Goal: Task Accomplishment & Management: Use online tool/utility

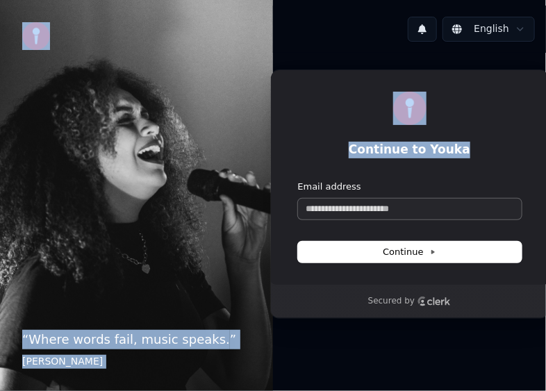
drag, startPoint x: 130, startPoint y: 76, endPoint x: 414, endPoint y: 213, distance: 316.0
click at [414, 213] on div "“ Where words fail, music speaks. ” Hans Christian Andersen English Continue to…" at bounding box center [273, 195] width 546 height 391
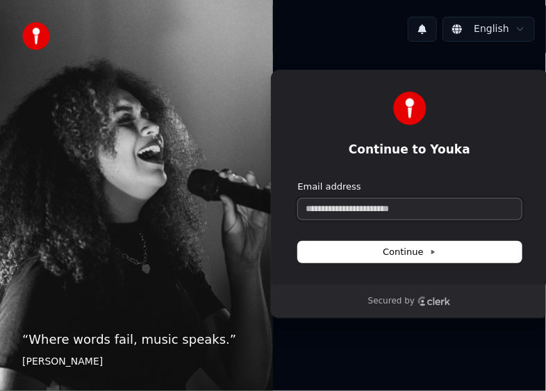
click at [414, 213] on input "Email address" at bounding box center [409, 209] width 223 height 21
paste input "**********"
click at [376, 253] on button "Continue" at bounding box center [409, 252] width 223 height 21
drag, startPoint x: 405, startPoint y: 211, endPoint x: 255, endPoint y: 213, distance: 149.9
click at [255, 213] on div "**********" at bounding box center [273, 195] width 546 height 391
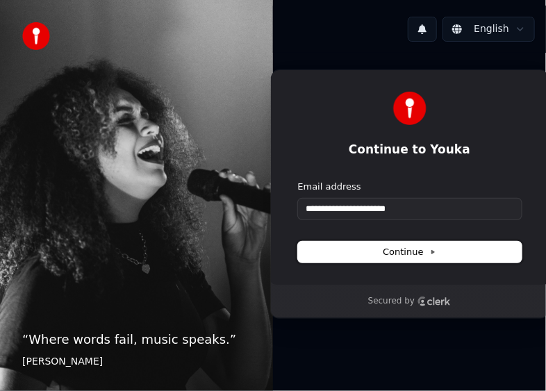
click at [310, 254] on button "Continue" at bounding box center [409, 252] width 223 height 21
type input "**********"
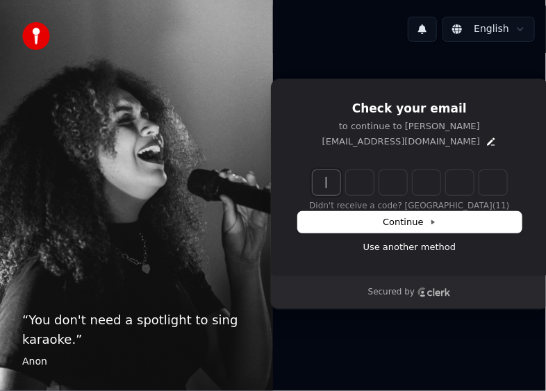
click at [337, 172] on input "Enter verification code" at bounding box center [423, 182] width 222 height 25
type input "******"
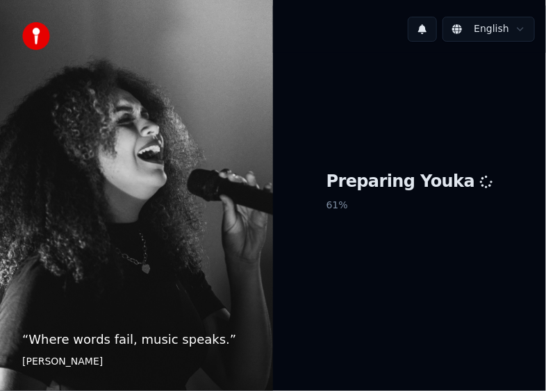
click at [186, 99] on div "“ Where words fail, music speaks. ” [PERSON_NAME]" at bounding box center [136, 195] width 273 height 391
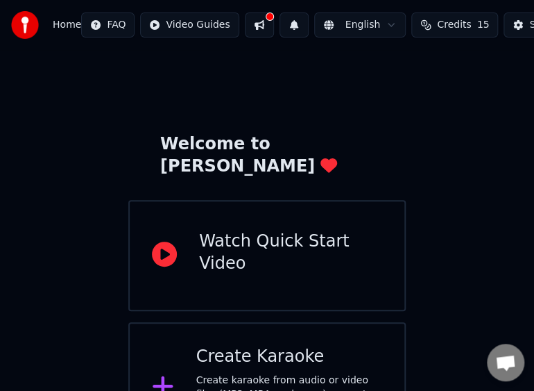
click at [210, 126] on div "Welcome to Youka Watch Quick Start Video Create Karaoke Create karaoke from aud…" at bounding box center [267, 251] width 534 height 403
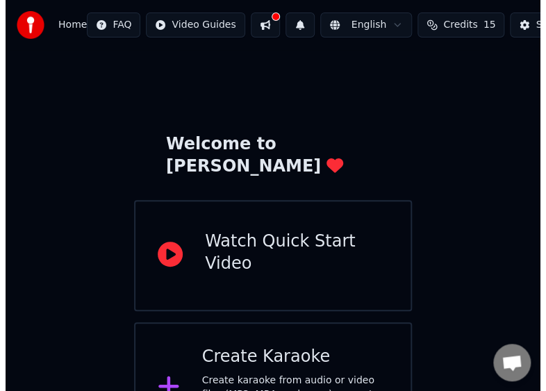
scroll to position [39, 0]
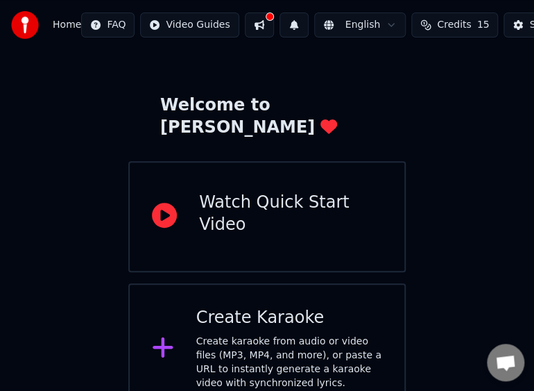
click at [208, 307] on div "Create Karaoke" at bounding box center [289, 318] width 187 height 22
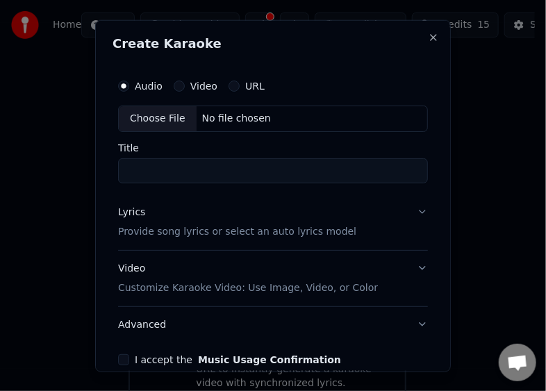
click at [232, 86] on button "URL" at bounding box center [233, 85] width 11 height 11
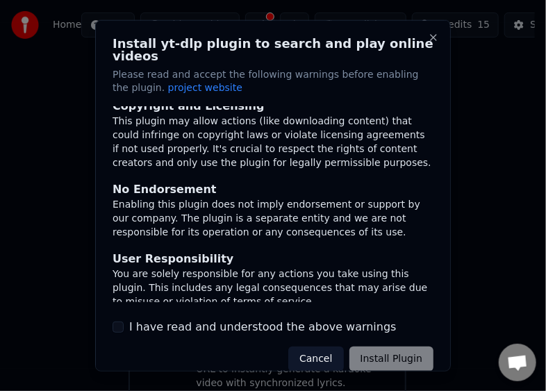
scroll to position [210, 0]
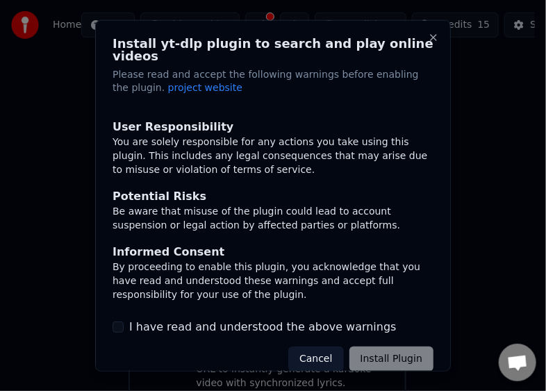
click at [193, 319] on label "I have read and understood the above warnings" at bounding box center [262, 327] width 267 height 17
click at [124, 321] on button "I have read and understood the above warnings" at bounding box center [117, 326] width 11 height 11
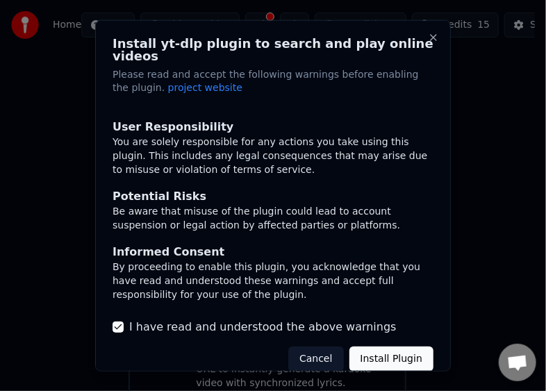
click at [364, 348] on button "Install Plugin" at bounding box center [391, 358] width 84 height 25
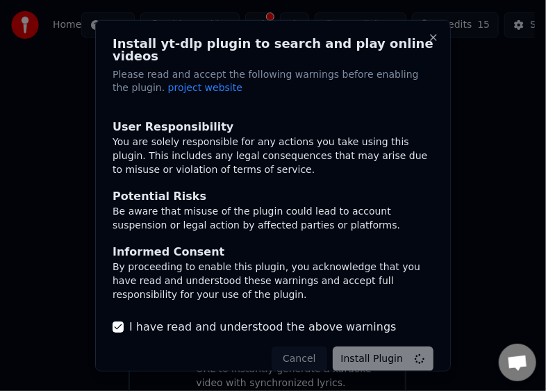
click at [70, 150] on div at bounding box center [273, 195] width 546 height 391
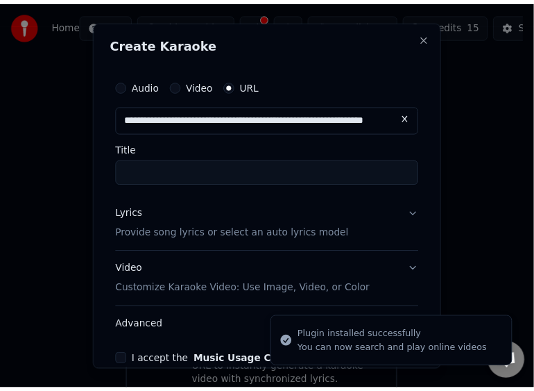
scroll to position [0, 78]
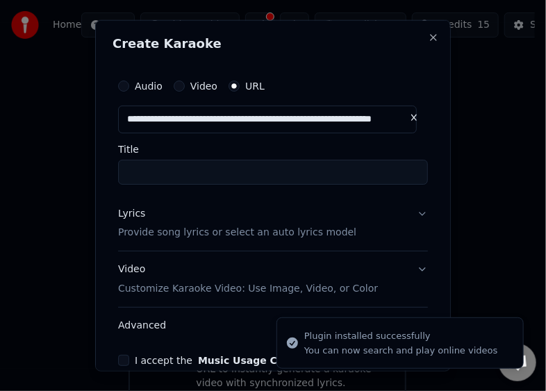
type input "**********"
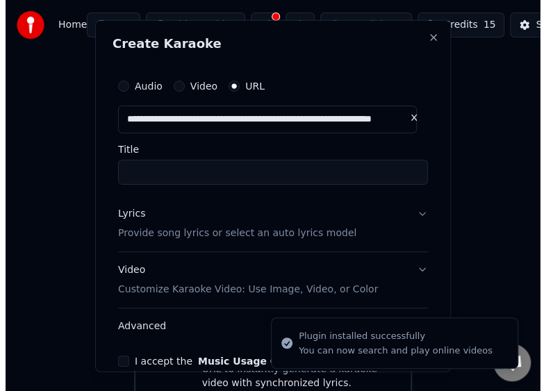
scroll to position [0, 0]
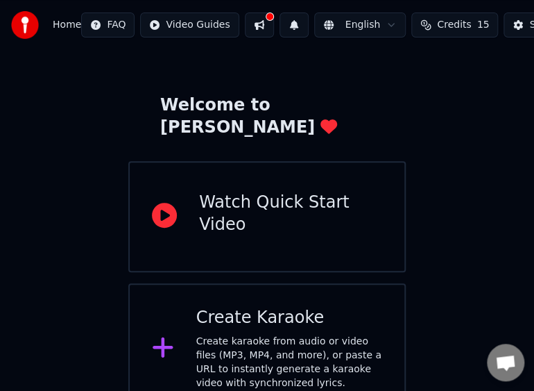
click at [256, 335] on div "Create karaoke from audio or video files (MP3, MP4, and more), or paste a URL t…" at bounding box center [289, 363] width 187 height 56
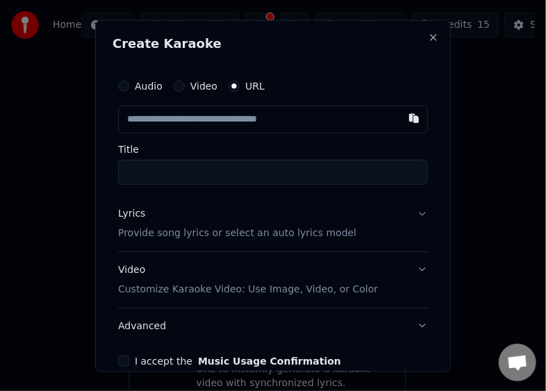
type input "**********"
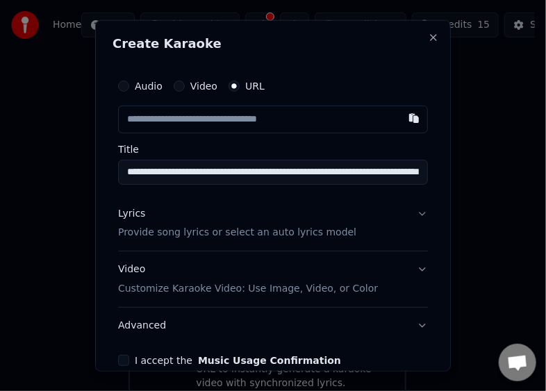
scroll to position [69, 0]
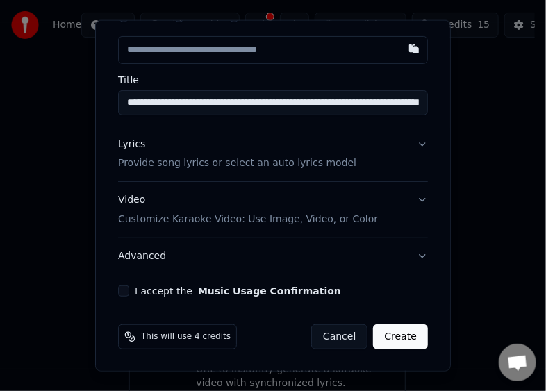
click at [408, 141] on button "Lyrics Provide song lyrics or select an auto lyrics model" at bounding box center [273, 154] width 310 height 56
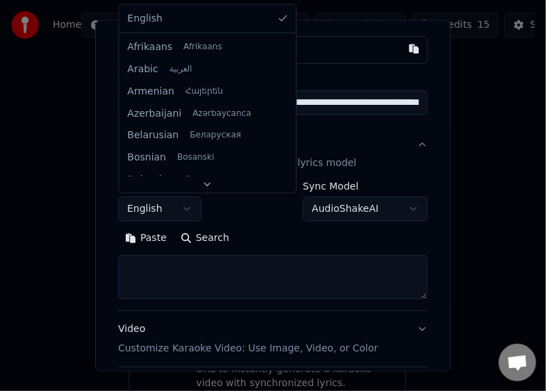
click at [186, 204] on body "**********" at bounding box center [267, 187] width 534 height 453
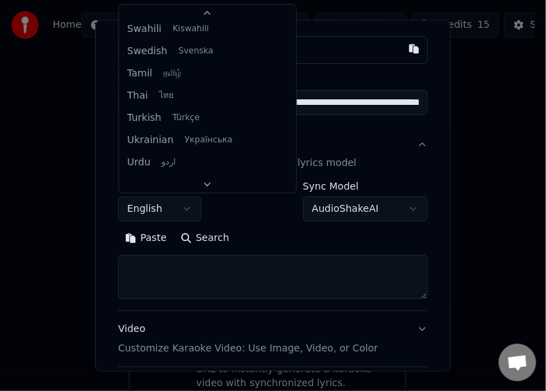
scroll to position [62, 0]
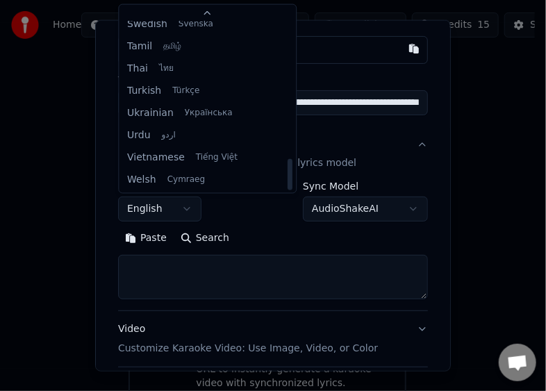
select select "**"
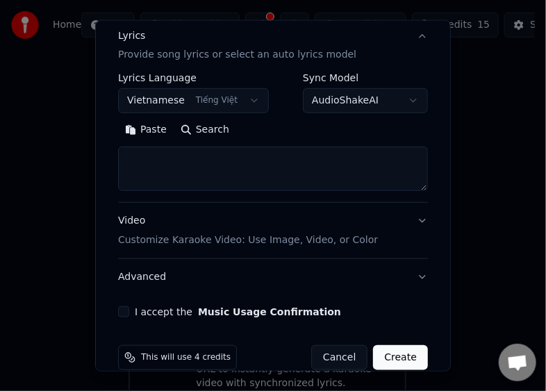
scroll to position [179, 0]
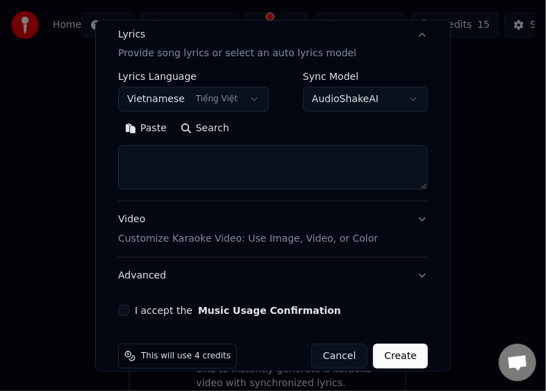
click at [242, 169] on textarea at bounding box center [273, 167] width 310 height 44
click at [304, 166] on textarea at bounding box center [273, 167] width 310 height 44
paste textarea "**********"
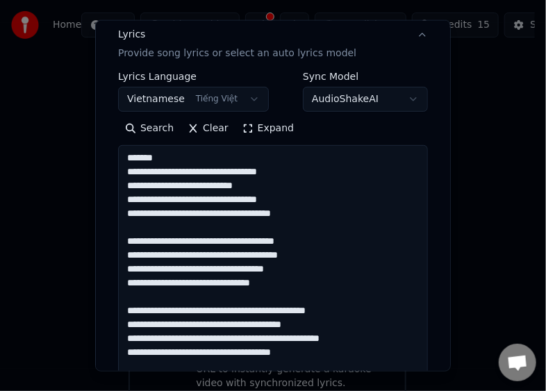
scroll to position [1584, 0]
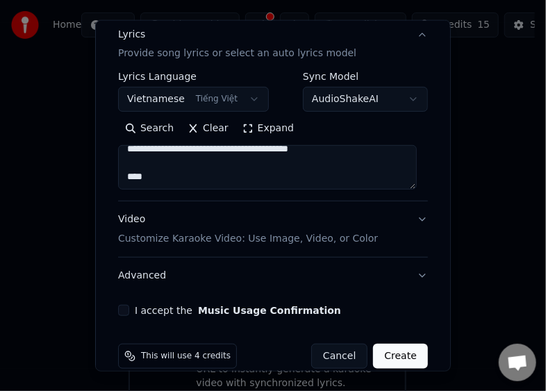
type textarea "**********"
click at [121, 307] on button "I accept the Music Usage Confirmation" at bounding box center [123, 310] width 11 height 11
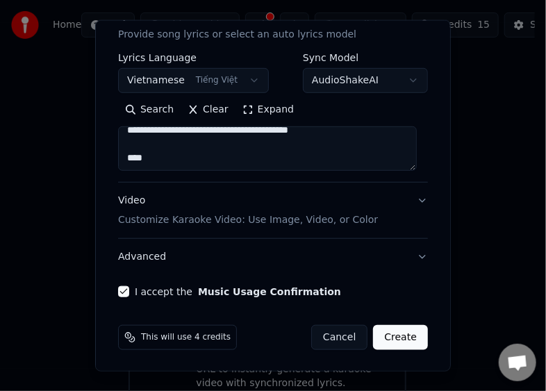
click at [389, 332] on button "Create" at bounding box center [400, 337] width 55 height 25
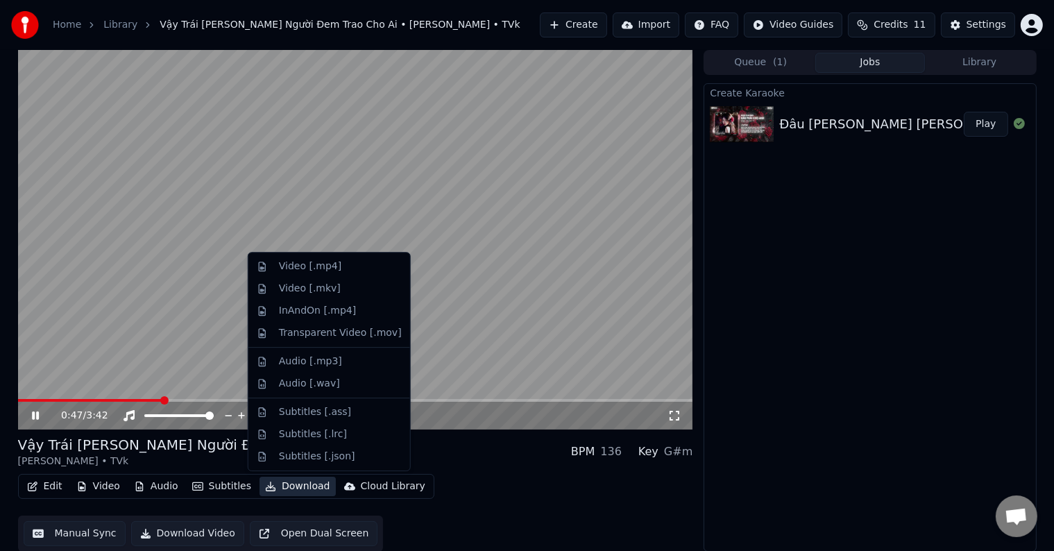
click at [272, 390] on button "Download" at bounding box center [298, 486] width 76 height 19
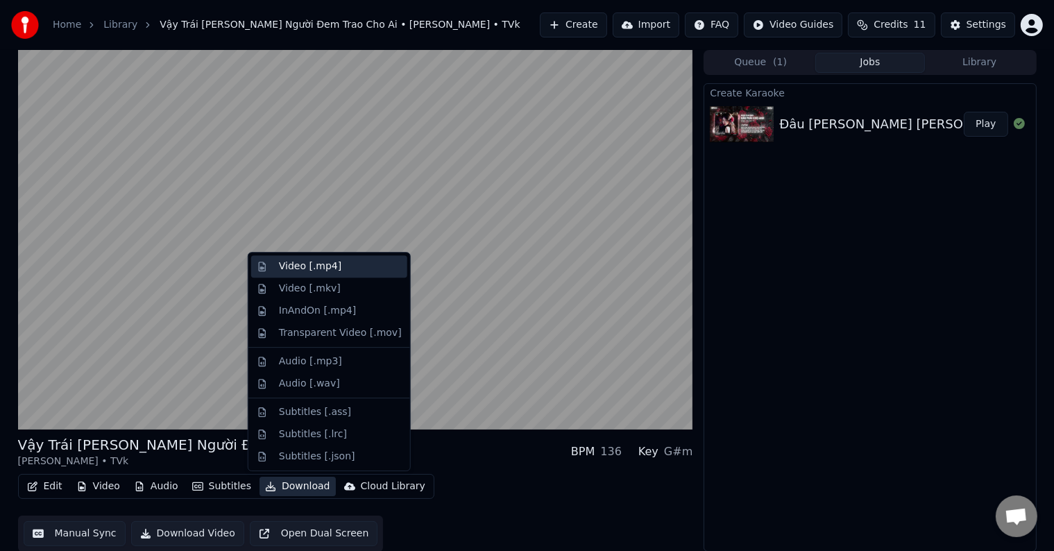
click at [322, 271] on div "Video [.mp4]" at bounding box center [310, 267] width 62 height 14
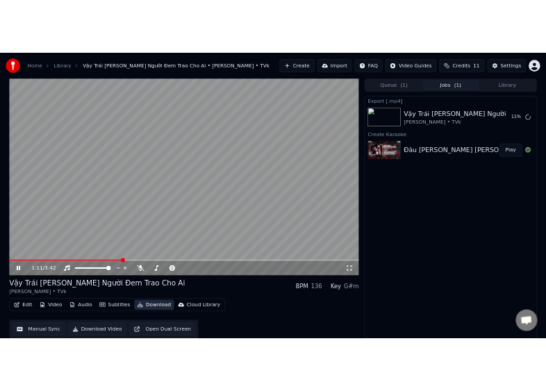
scroll to position [1, 0]
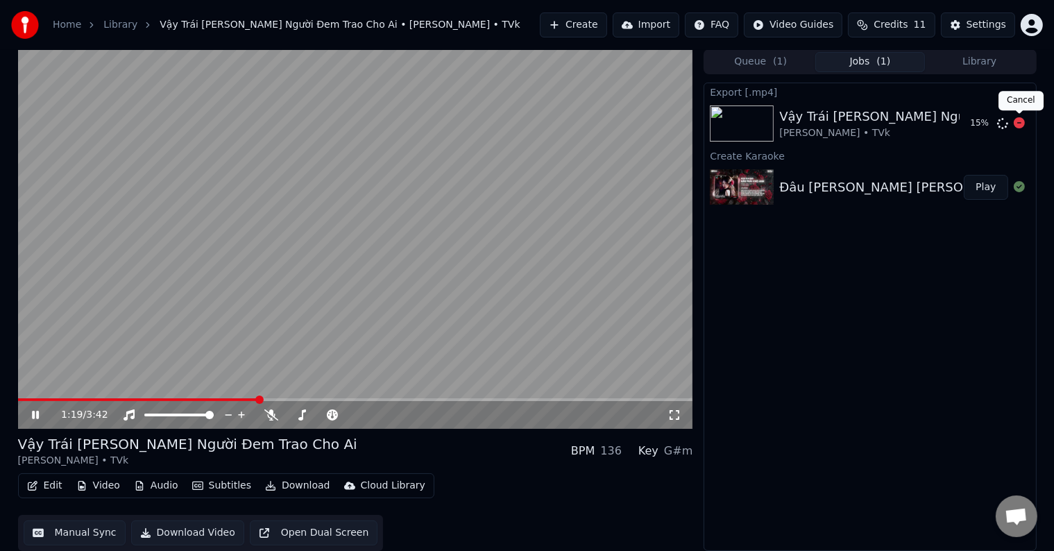
click at [545, 126] on icon at bounding box center [1019, 122] width 11 height 11
click at [388, 312] on video at bounding box center [355, 239] width 675 height 380
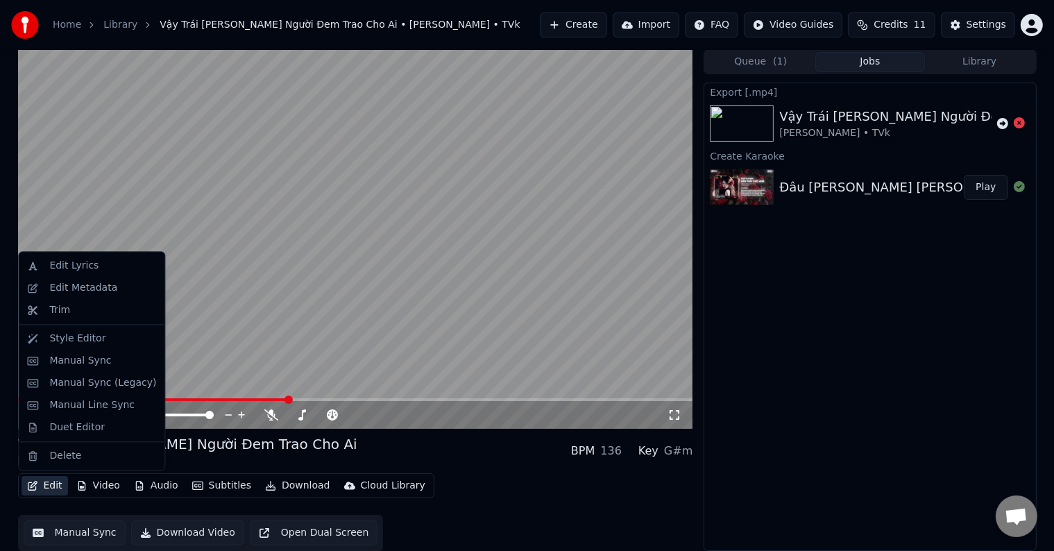
click at [45, 390] on button "Edit" at bounding box center [45, 485] width 47 height 19
click at [74, 274] on div "Edit Lyrics" at bounding box center [92, 266] width 140 height 22
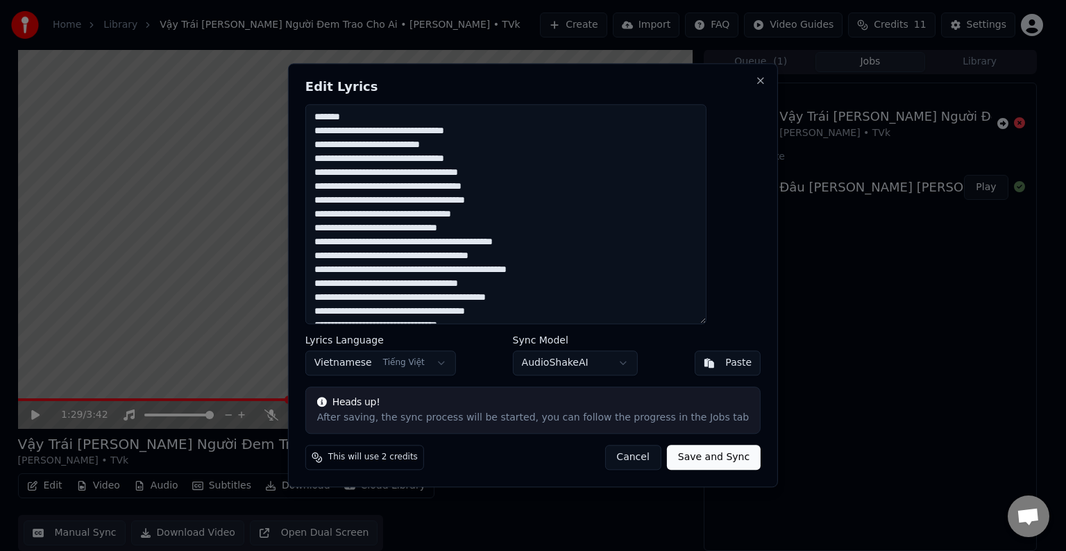
click at [489, 185] on textarea at bounding box center [505, 214] width 401 height 220
drag, startPoint x: 375, startPoint y: 117, endPoint x: 332, endPoint y: 117, distance: 42.3
click at [332, 117] on textarea at bounding box center [505, 214] width 401 height 220
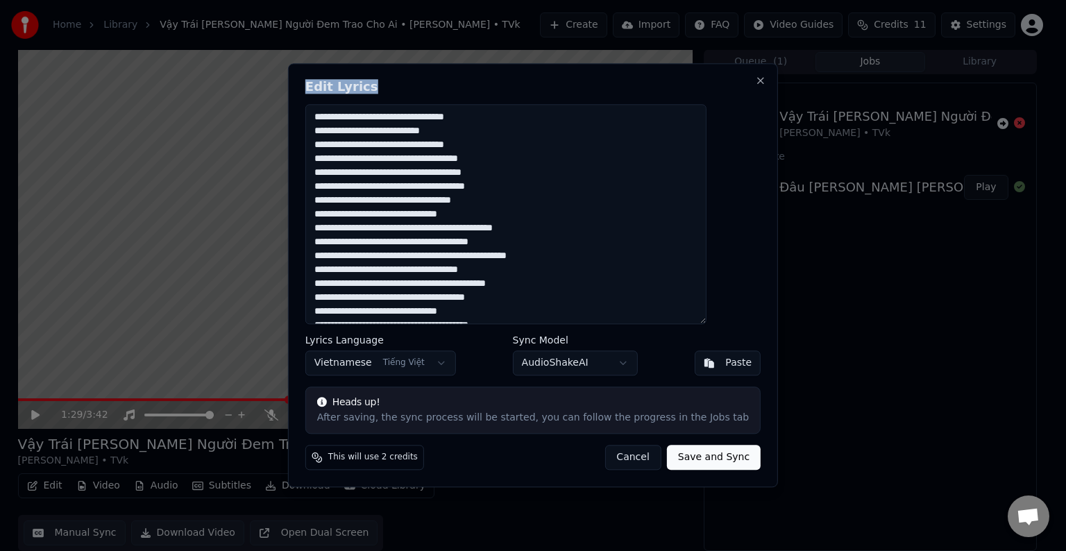
drag, startPoint x: 441, startPoint y: 81, endPoint x: 364, endPoint y: 107, distance: 82.1
click at [364, 107] on div "Edit Lyrics Lyrics Language Vietnamese Tiếng Việt Sync Model AudioShakeAI Paste…" at bounding box center [533, 275] width 490 height 424
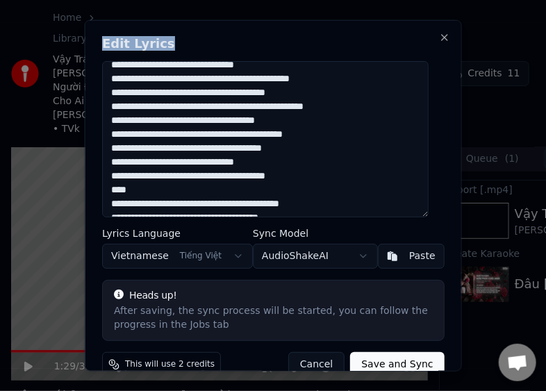
scroll to position [107, 0]
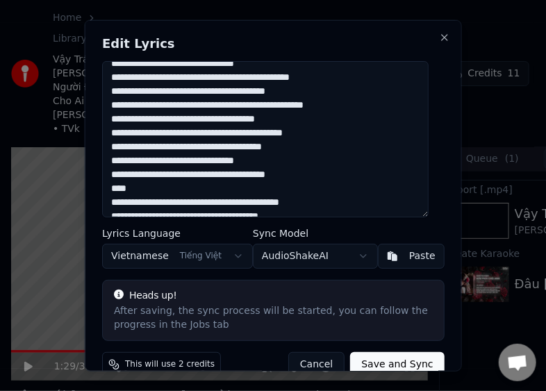
click at [139, 186] on textarea at bounding box center [265, 138] width 326 height 156
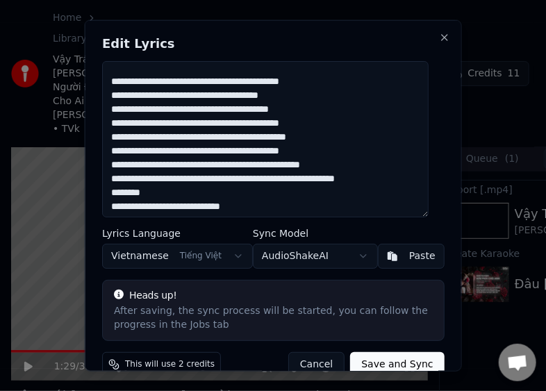
scroll to position [230, 0]
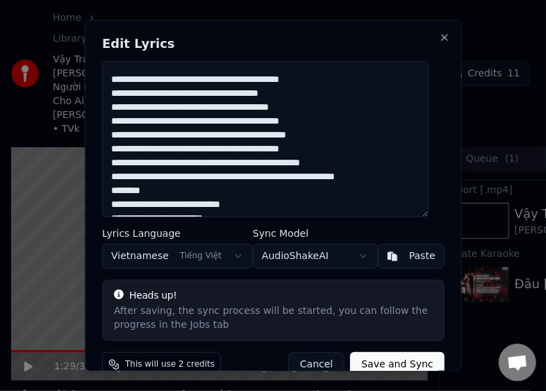
drag, startPoint x: 152, startPoint y: 187, endPoint x: 105, endPoint y: 188, distance: 46.5
click at [105, 188] on textarea at bounding box center [265, 138] width 326 height 156
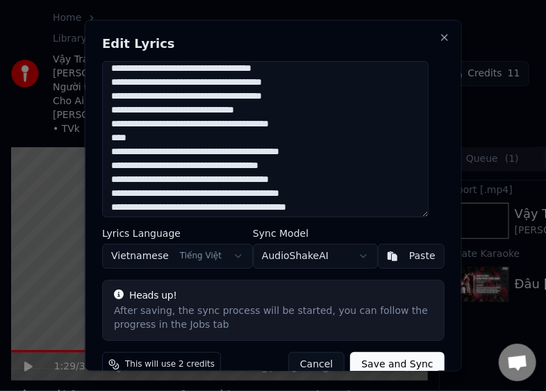
scroll to position [675, 0]
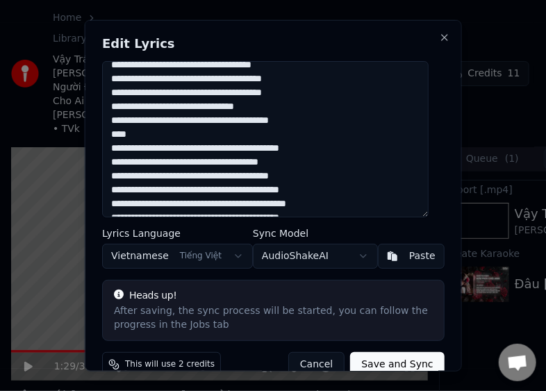
click at [151, 130] on textarea at bounding box center [265, 138] width 326 height 156
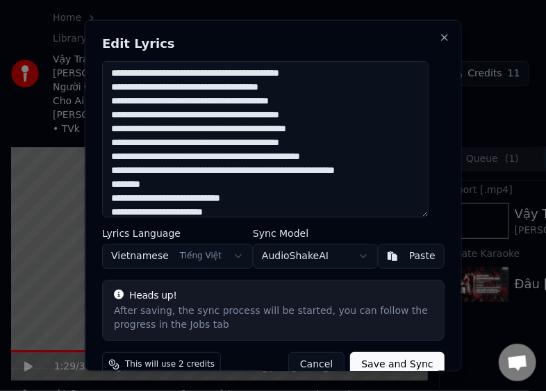
scroll to position [752, 0]
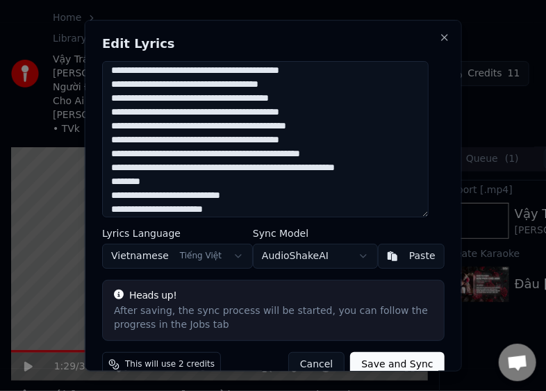
drag, startPoint x: 151, startPoint y: 178, endPoint x: 103, endPoint y: 179, distance: 47.9
click at [103, 179] on div "Edit Lyrics Lyrics Language Vietnamese Tiếng Việt Sync Model AudioShakeAI Paste…" at bounding box center [273, 195] width 377 height 352
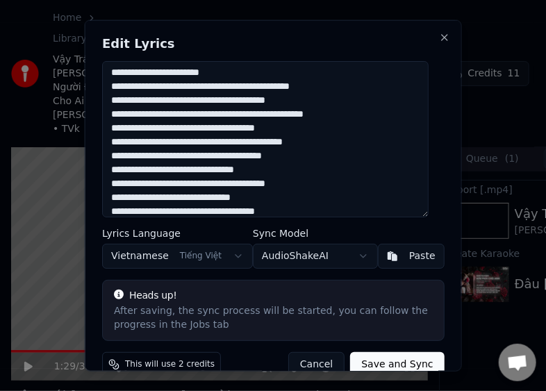
scroll to position [1118, 0]
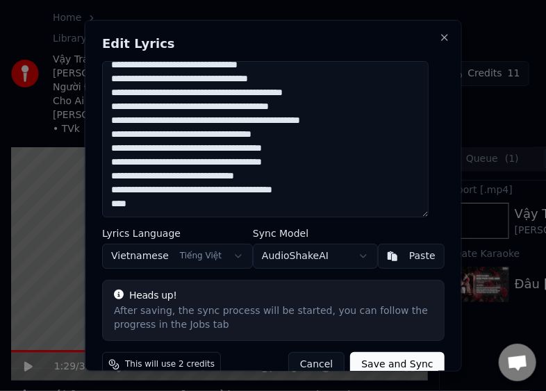
click at [144, 202] on textarea at bounding box center [265, 138] width 326 height 156
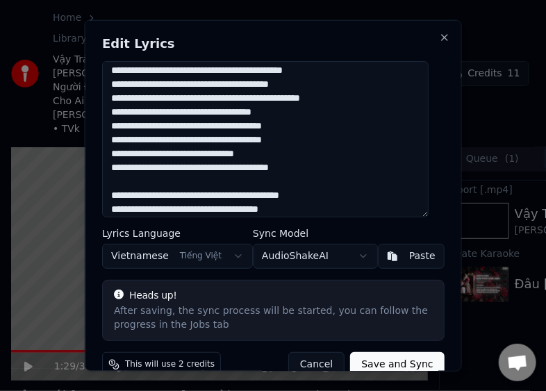
scroll to position [625, 0]
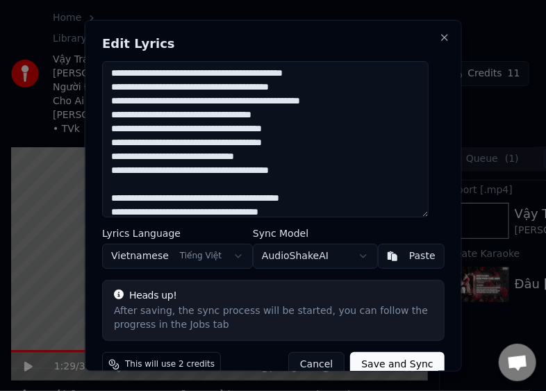
drag, startPoint x: 319, startPoint y: 172, endPoint x: 111, endPoint y: 72, distance: 231.0
click at [111, 72] on textarea at bounding box center [265, 138] width 326 height 156
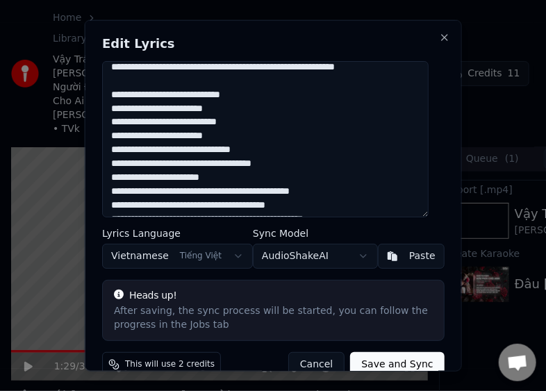
scroll to position [1104, 0]
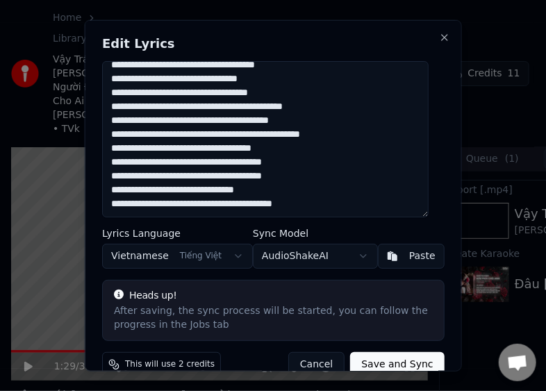
drag, startPoint x: 112, startPoint y: 156, endPoint x: 333, endPoint y: 207, distance: 226.5
click at [333, 207] on textarea at bounding box center [265, 138] width 326 height 156
paste textarea "**********"
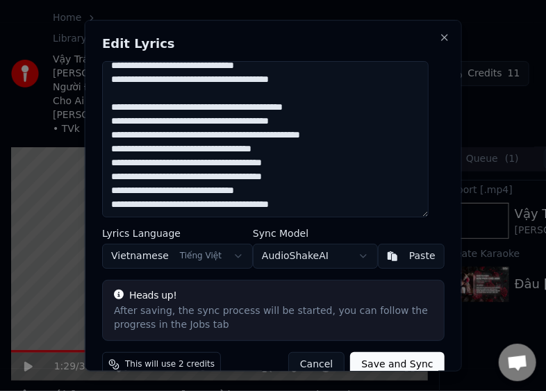
scroll to position [0, 0]
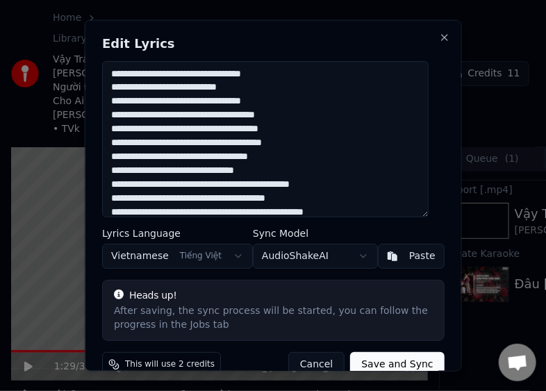
click at [332, 139] on textarea at bounding box center [265, 138] width 326 height 156
click at [290, 192] on textarea at bounding box center [265, 138] width 326 height 156
paste textarea
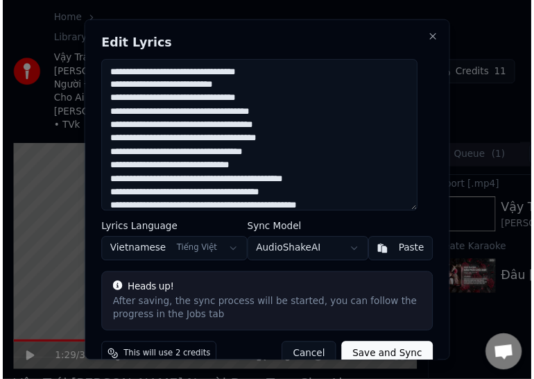
scroll to position [543, 0]
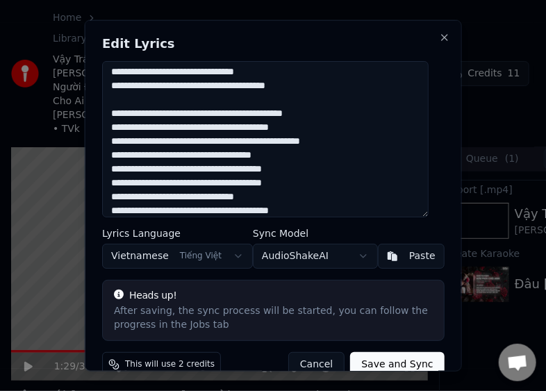
type textarea "**********"
click at [380, 353] on button "Save and Sync" at bounding box center [397, 363] width 94 height 25
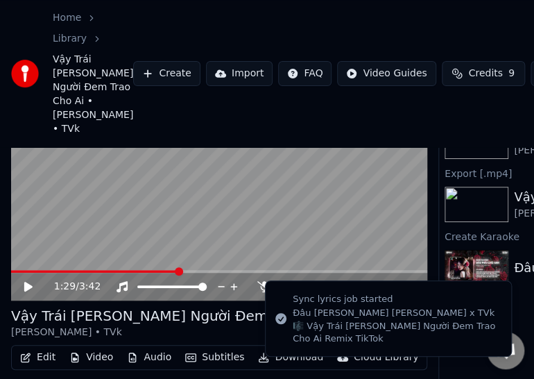
scroll to position [92, 0]
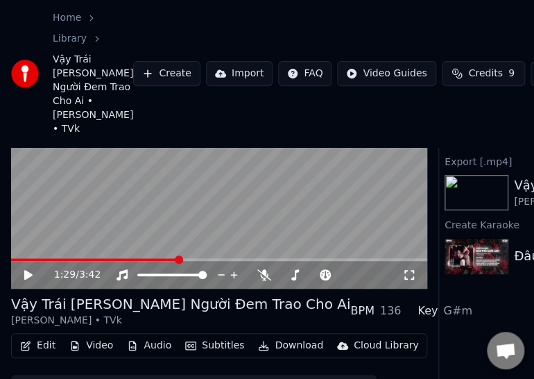
click at [17, 271] on video at bounding box center [219, 172] width 416 height 235
click at [11, 264] on span at bounding box center [15, 259] width 8 height 8
click at [22, 280] on icon at bounding box center [38, 274] width 32 height 11
click at [38, 261] on span at bounding box center [219, 259] width 416 height 3
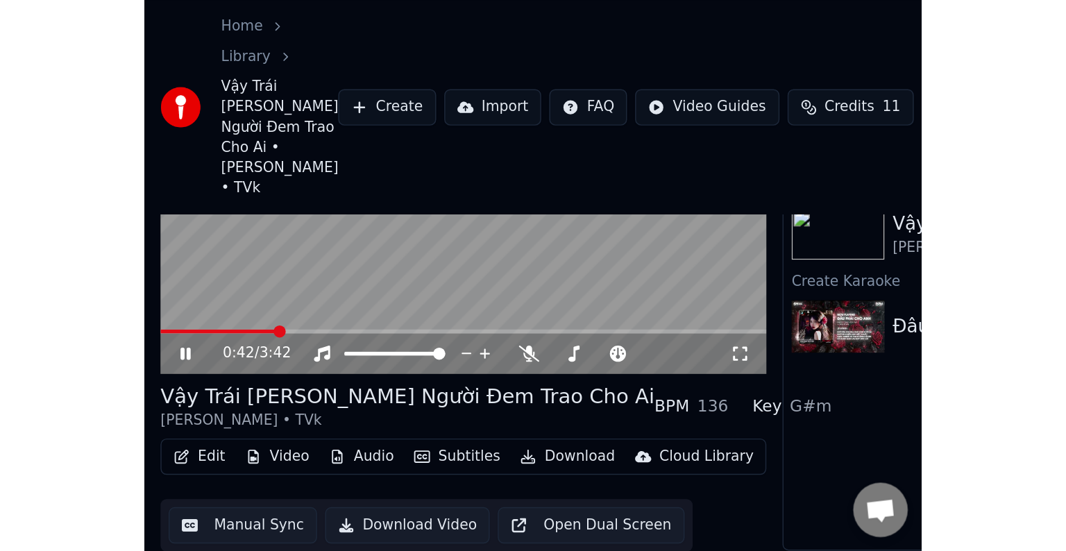
scroll to position [0, 0]
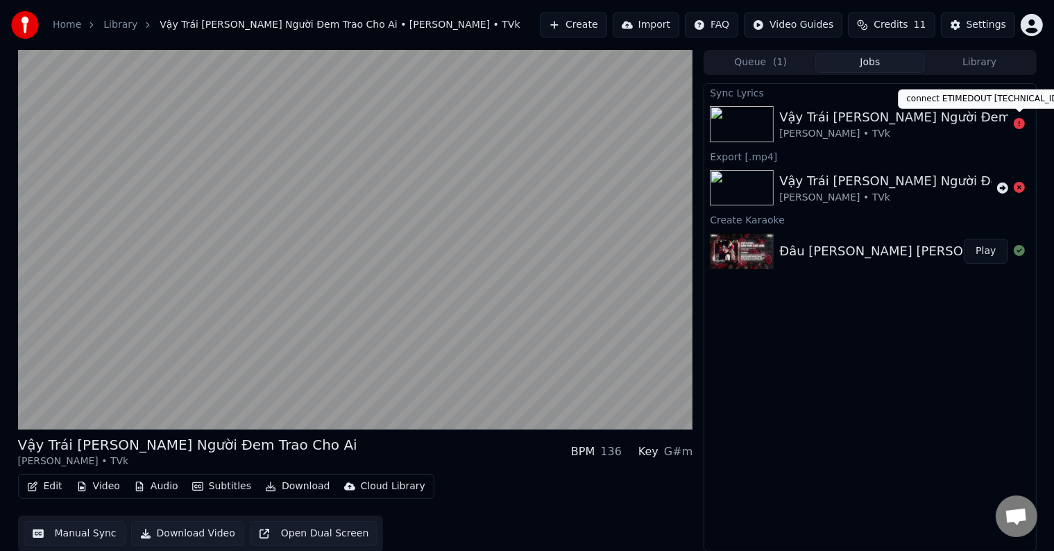
click at [545, 122] on icon at bounding box center [1019, 123] width 11 height 11
click at [545, 122] on div "Vậy Trái [PERSON_NAME] Người Đem Trao Cho Ai" at bounding box center [931, 117] width 305 height 19
click at [545, 25] on button "Create" at bounding box center [573, 24] width 67 height 25
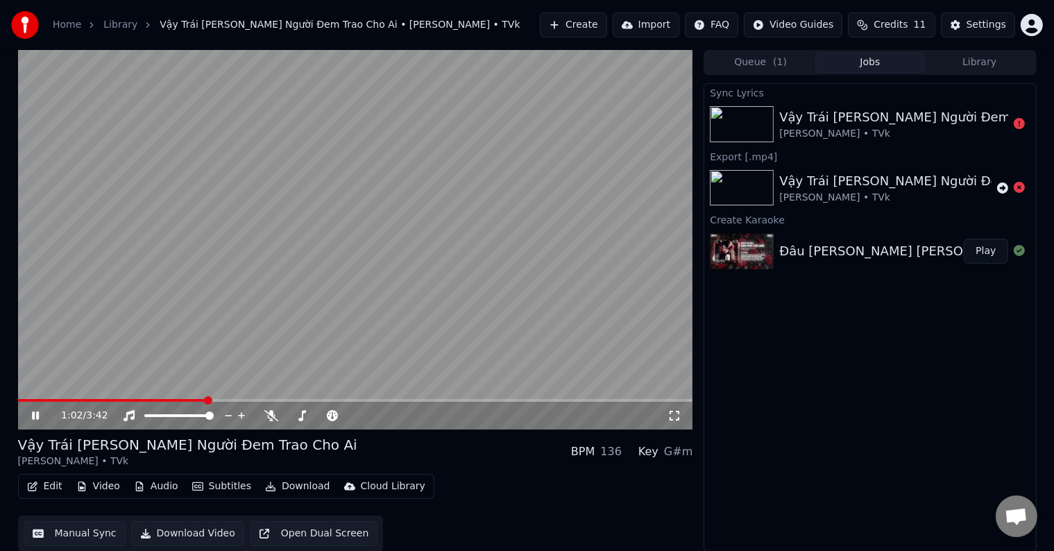
click at [122, 25] on link "Library" at bounding box center [120, 25] width 34 height 14
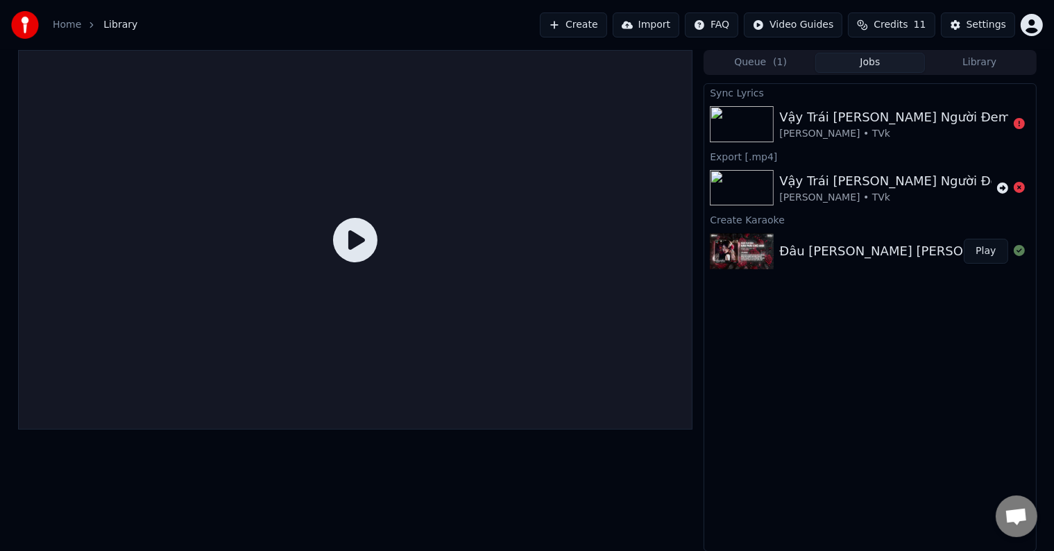
click at [60, 22] on link "Home" at bounding box center [67, 25] width 28 height 14
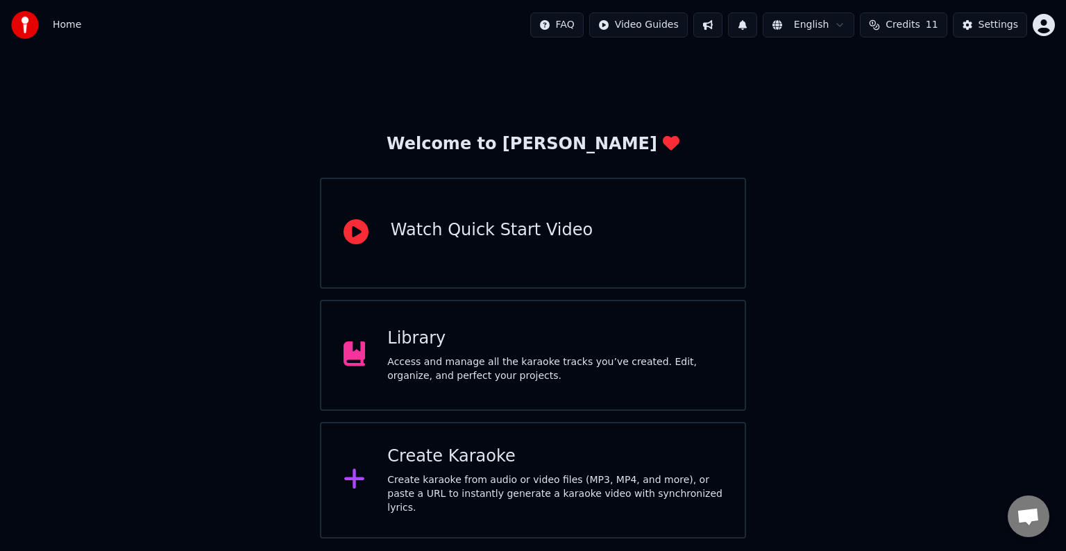
click at [422, 346] on div "Library" at bounding box center [554, 339] width 335 height 22
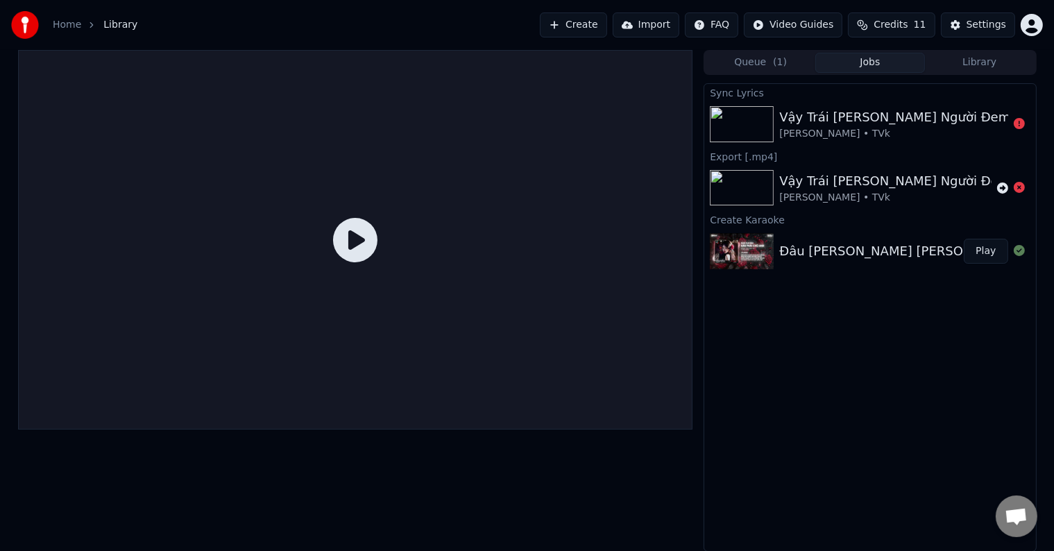
click at [545, 123] on icon at bounding box center [1019, 123] width 11 height 11
click at [545, 117] on div "Vậy Trái [PERSON_NAME] Người Đem Trao Cho Ai" at bounding box center [931, 117] width 305 height 19
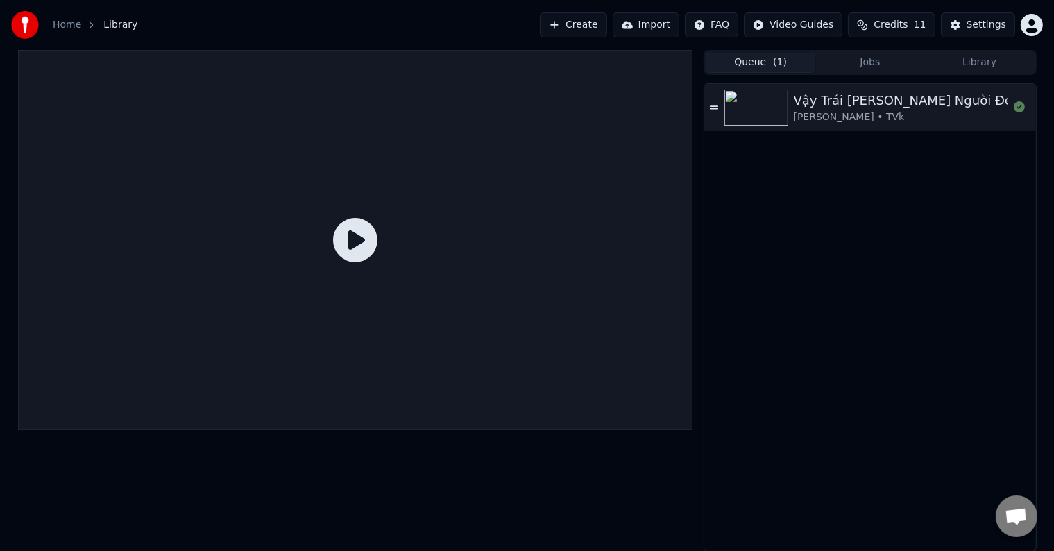
click at [545, 65] on button "Queue ( 1 )" at bounding box center [761, 63] width 110 height 20
click at [545, 19] on button "Create" at bounding box center [573, 24] width 67 height 25
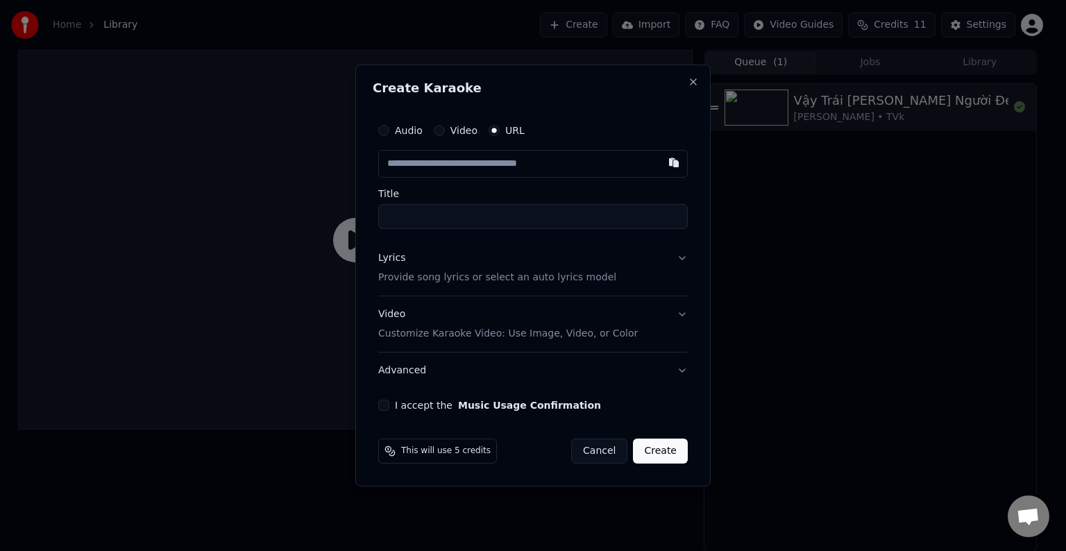
click at [436, 277] on p "Provide song lyrics or select an auto lyrics model" at bounding box center [497, 278] width 238 height 14
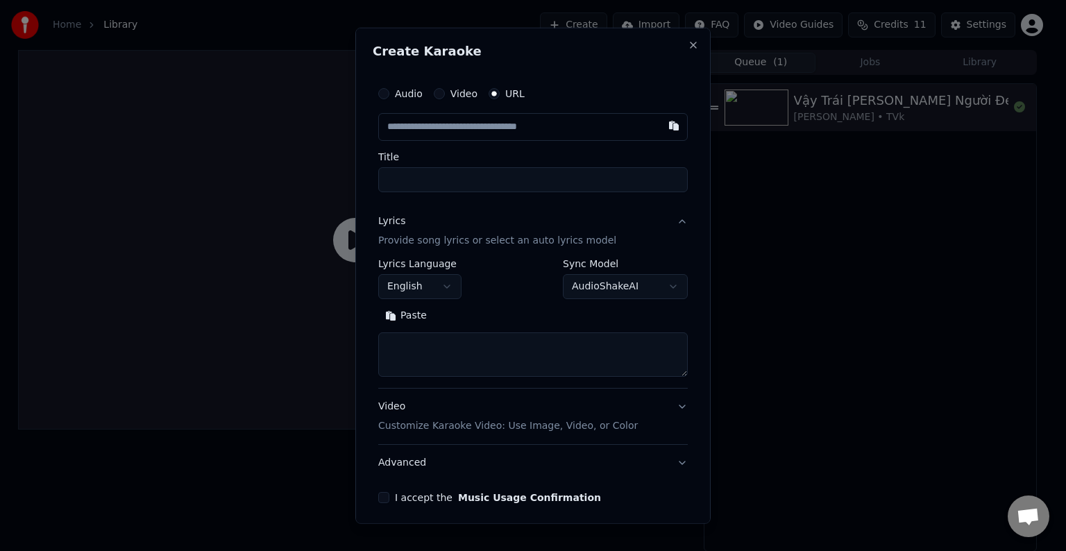
click at [423, 333] on textarea at bounding box center [533, 354] width 310 height 44
paste textarea "**********"
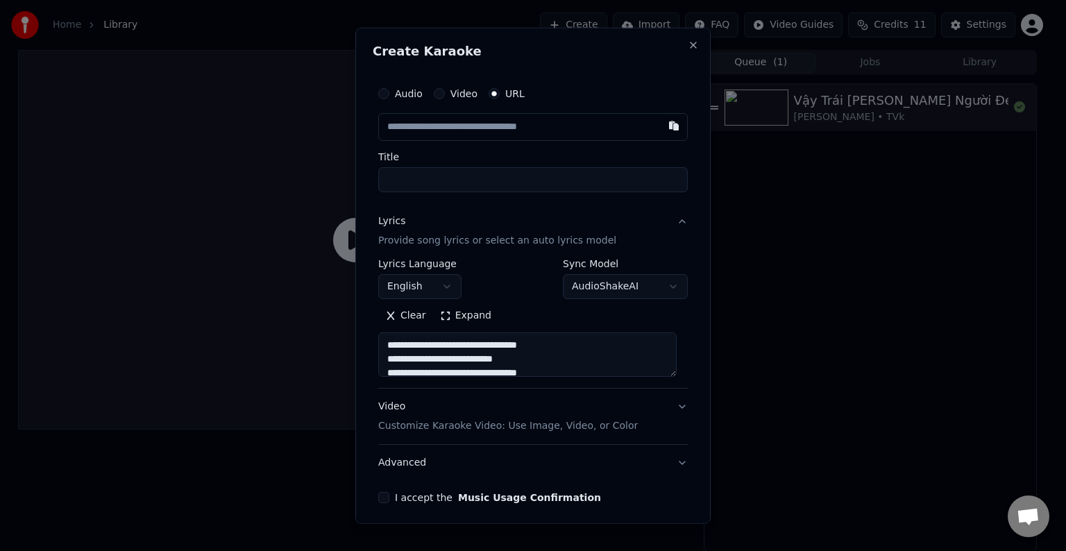
scroll to position [669, 0]
type textarea "**********"
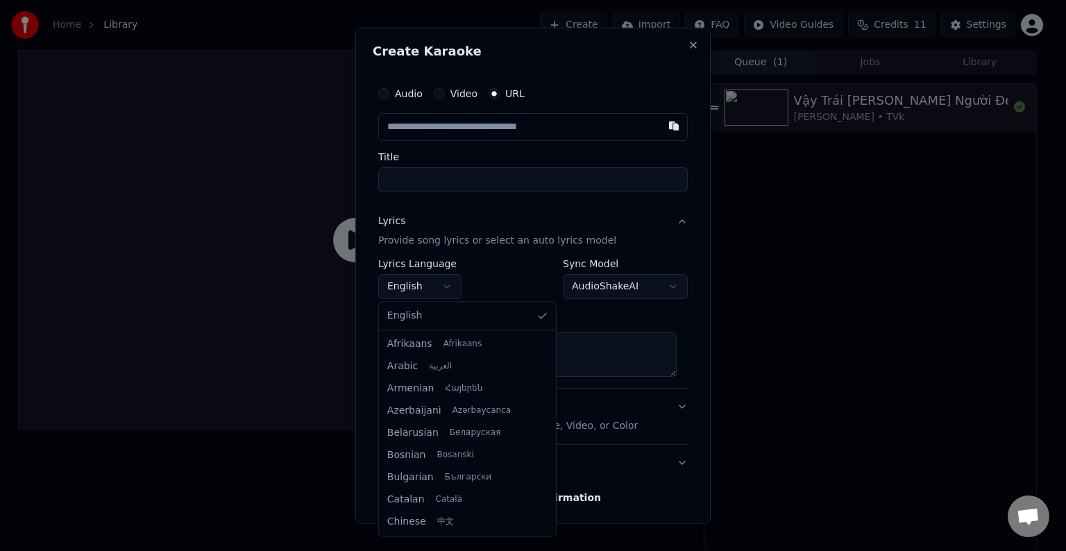
click at [439, 285] on body "**********" at bounding box center [527, 275] width 1054 height 551
select select "**"
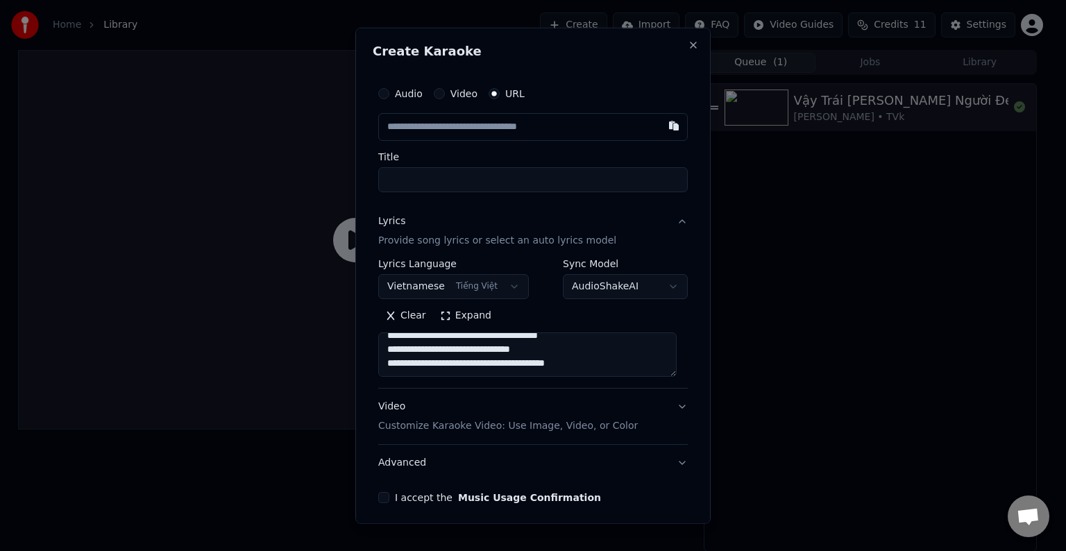
click at [460, 140] on input "text" at bounding box center [533, 127] width 310 height 28
paste input "**********"
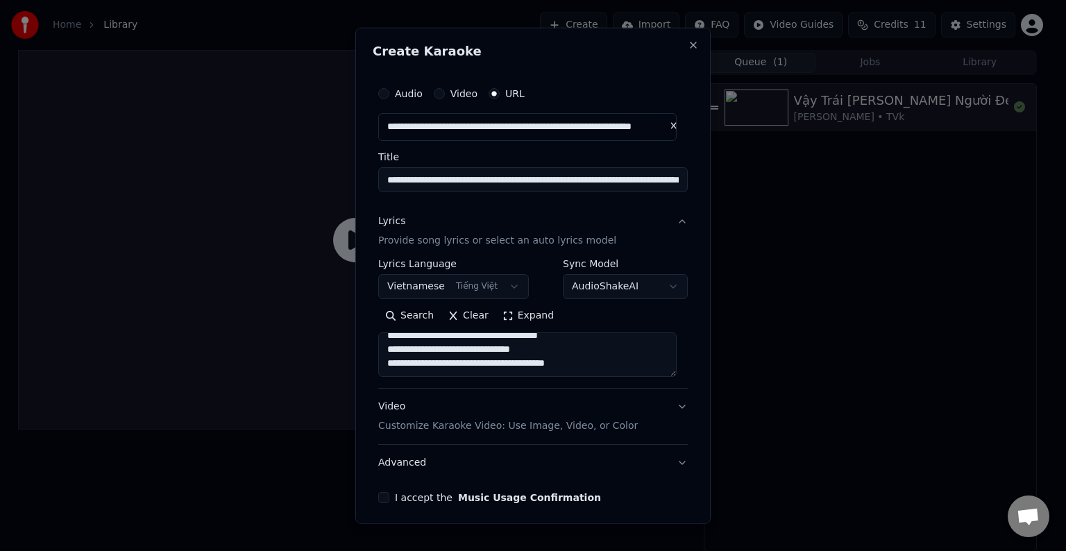
type input "**********"
click at [510, 160] on label "Title" at bounding box center [533, 157] width 310 height 10
click at [510, 167] on input "**********" at bounding box center [533, 179] width 310 height 25
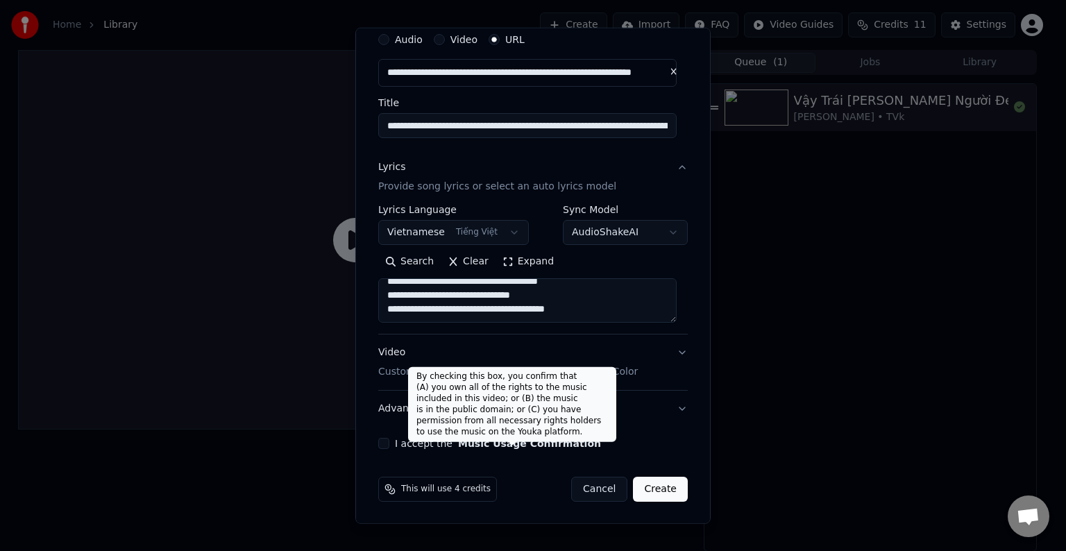
click at [545, 390] on button "Music Usage Confirmation" at bounding box center [529, 444] width 143 height 10
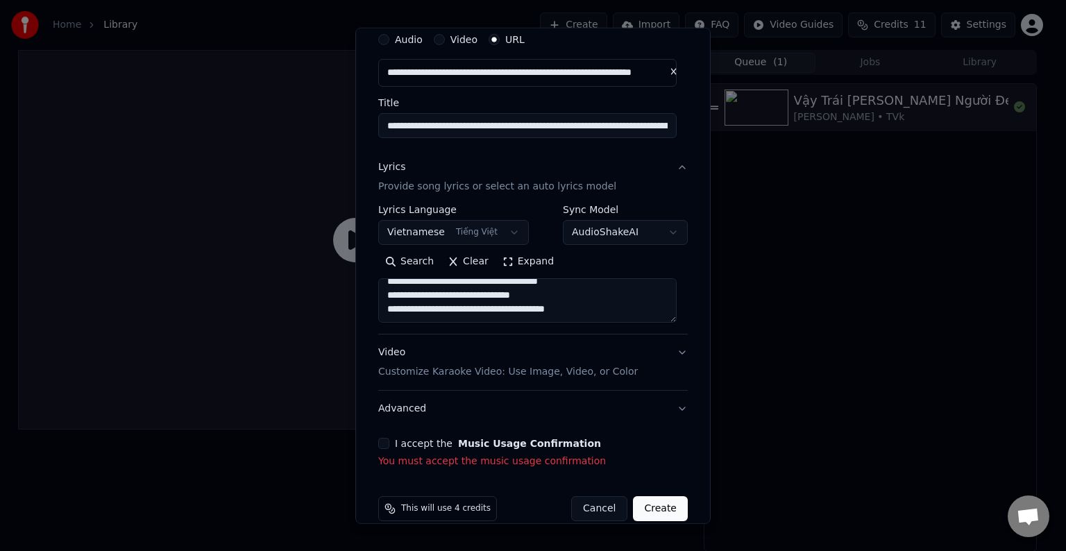
click at [384, 390] on button "I accept the Music Usage Confirmation" at bounding box center [383, 443] width 11 height 11
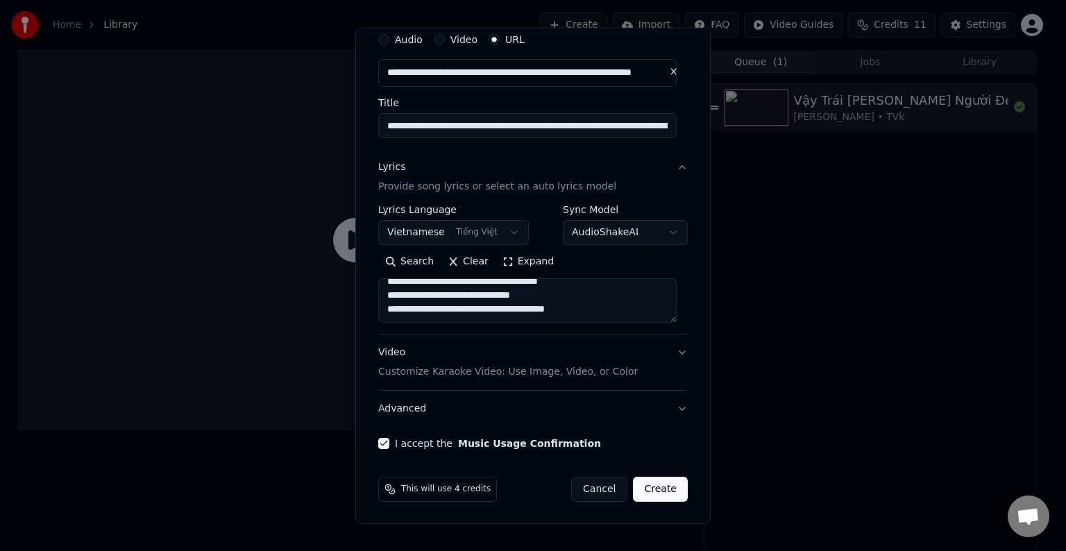
click at [545, 390] on button "Create" at bounding box center [660, 489] width 55 height 25
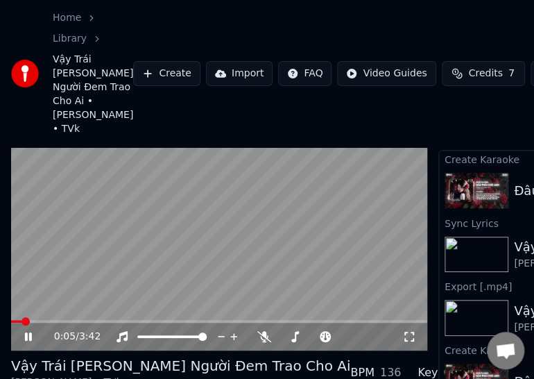
scroll to position [36, 0]
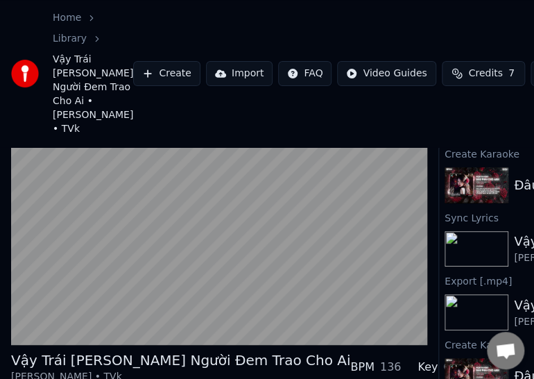
click at [197, 297] on video at bounding box center [219, 228] width 416 height 235
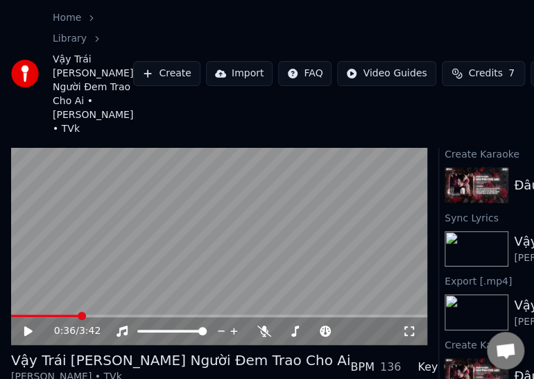
scroll to position [147, 0]
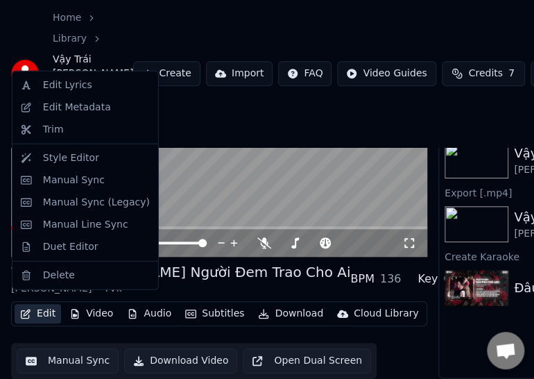
click at [36, 306] on button "Edit" at bounding box center [38, 313] width 47 height 19
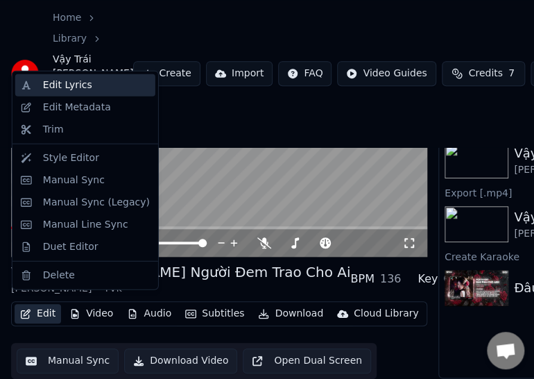
click at [76, 81] on div "Edit Lyrics" at bounding box center [67, 85] width 49 height 14
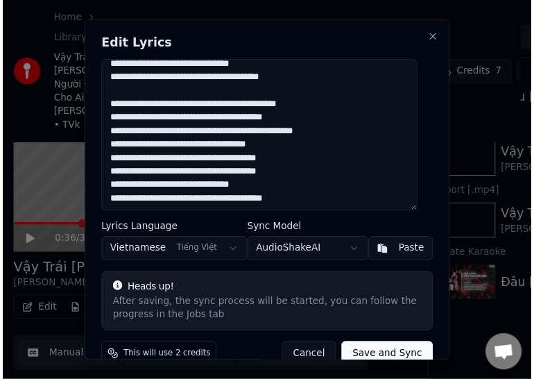
scroll to position [22, 0]
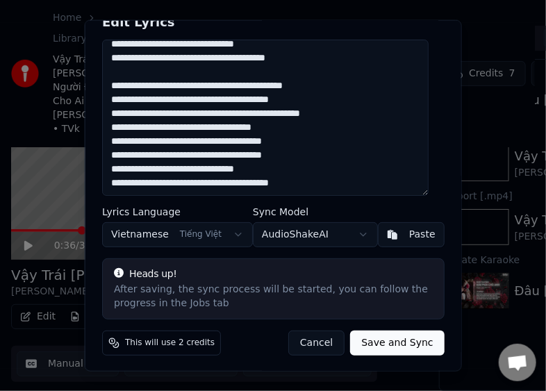
click at [300, 355] on div "Edit Lyrics Lyrics Language Vietnamese Tiếng Việt Sync Model AudioShakeAI Paste…" at bounding box center [273, 195] width 377 height 352
click at [300, 349] on button "Cancel" at bounding box center [316, 342] width 56 height 25
